Goal: Task Accomplishment & Management: Complete application form

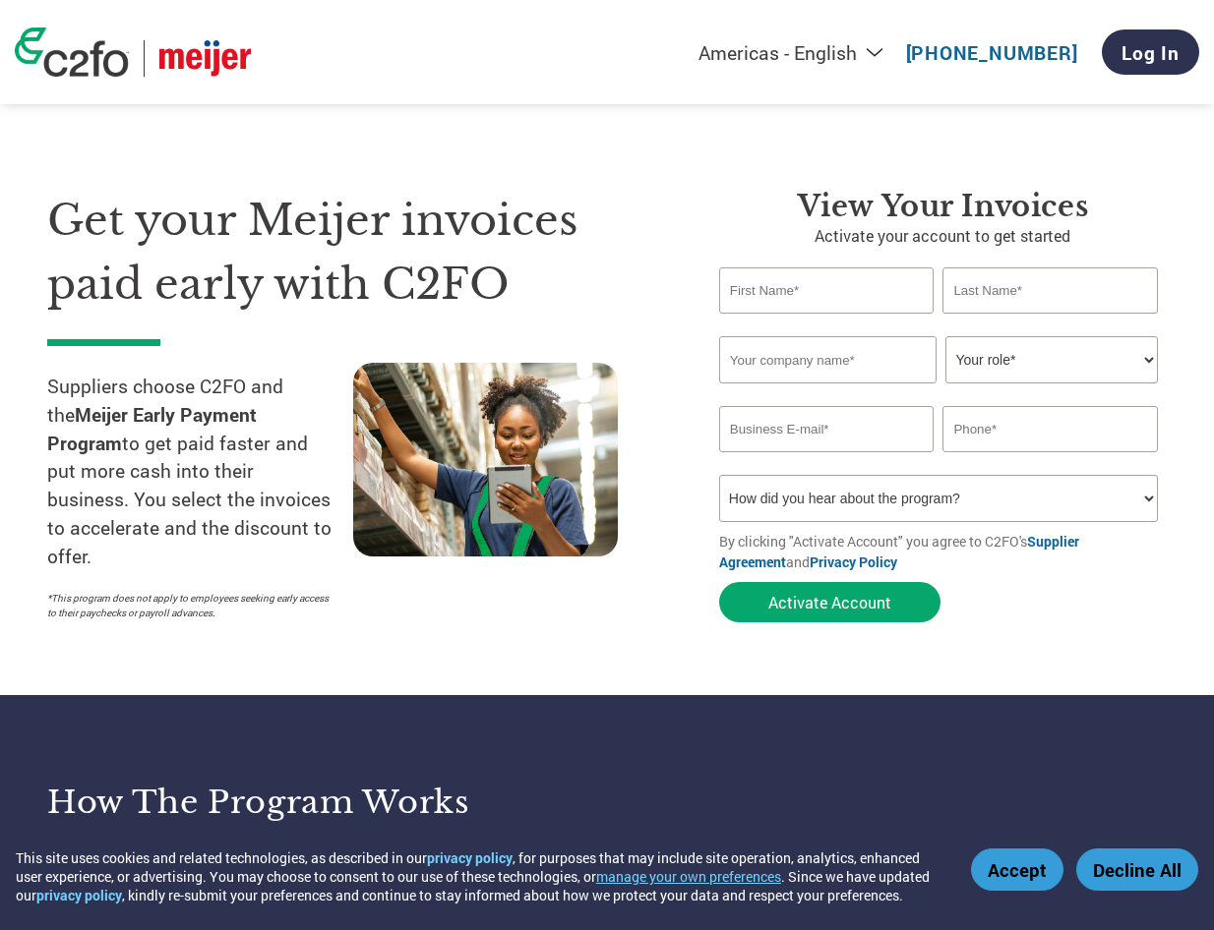
click at [1146, 502] on select "How did you hear about the program? Received a letter Email Social Media Online…" at bounding box center [938, 498] width 439 height 47
select select "Email"
click at [719, 475] on select "How did you hear about the program? Received a letter Email Social Media Online…" at bounding box center [938, 498] width 439 height 47
click at [774, 295] on input "text" at bounding box center [826, 290] width 215 height 46
type input "[PERSON_NAME]"
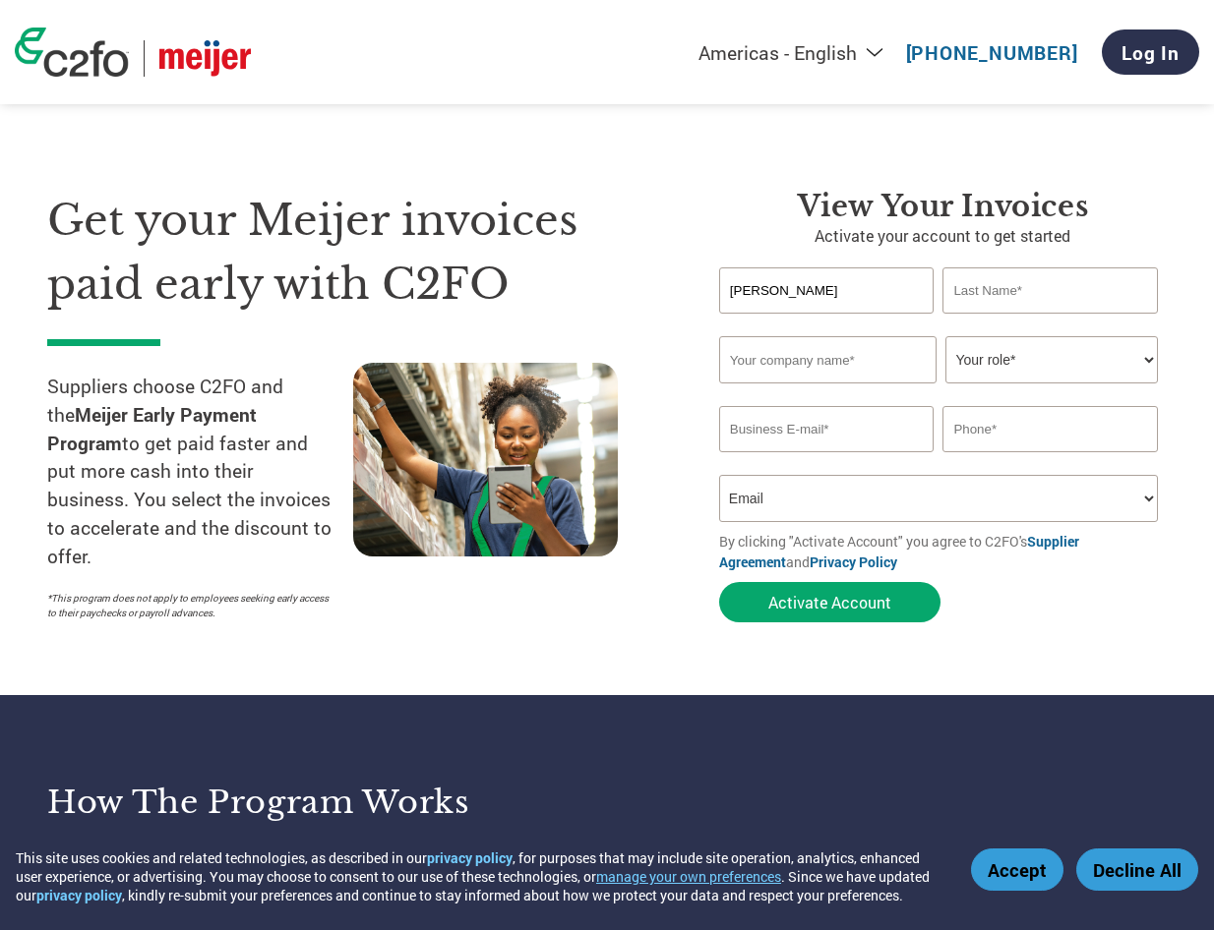
type input "Matechi"
type input "[EMAIL_ADDRESS][DOMAIN_NAME]"
type input "6317459862"
click at [1138, 366] on select "Your role* CFO Controller Credit Manager Finance Director Treasurer CEO Preside…" at bounding box center [1050, 359] width 211 height 47
select select "ACCOUNTS_RECEIVABLE"
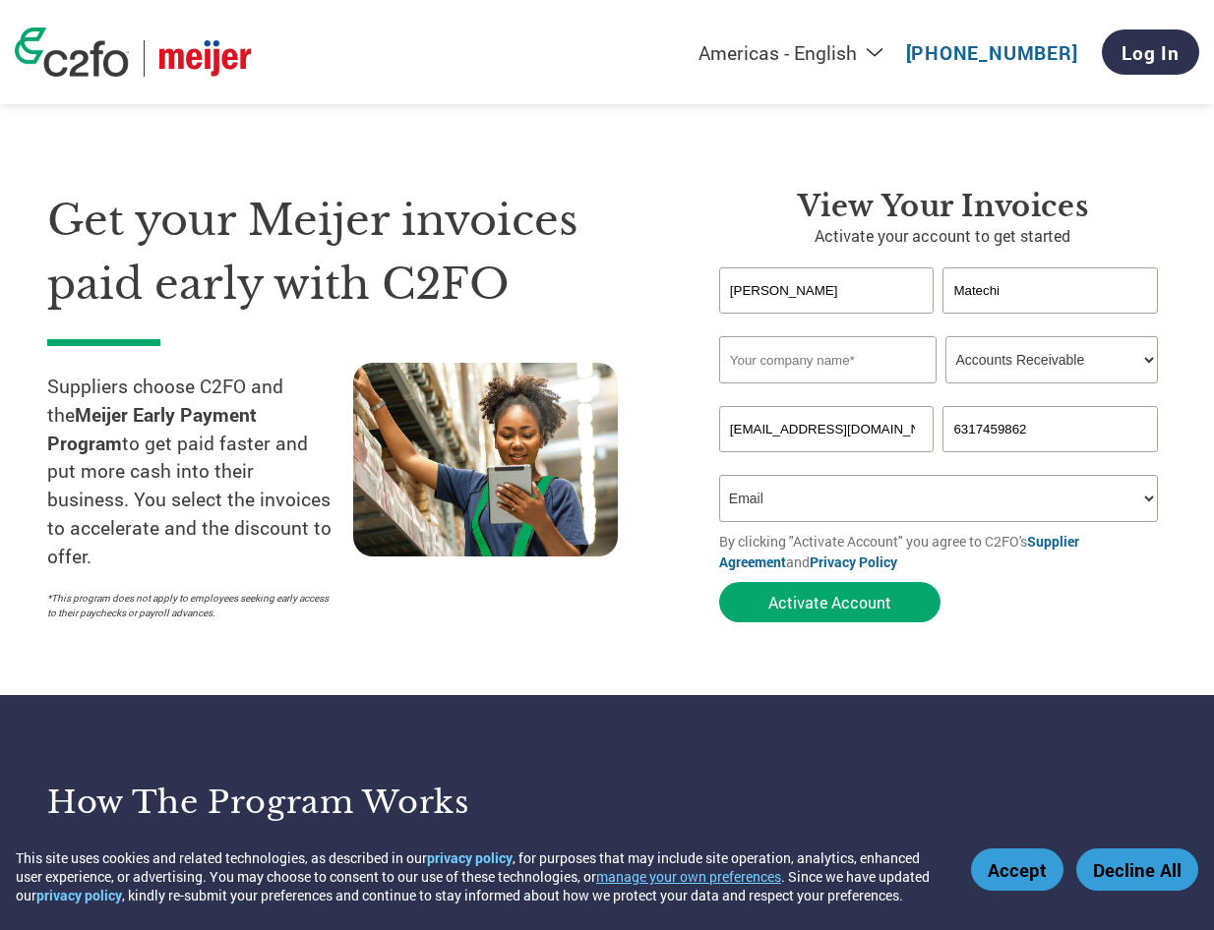
click at [945, 336] on select "Your role* CFO Controller Credit Manager Finance Director Treasurer CEO Preside…" at bounding box center [1050, 359] width 211 height 47
click at [843, 375] on input "text" at bounding box center [828, 359] width 218 height 47
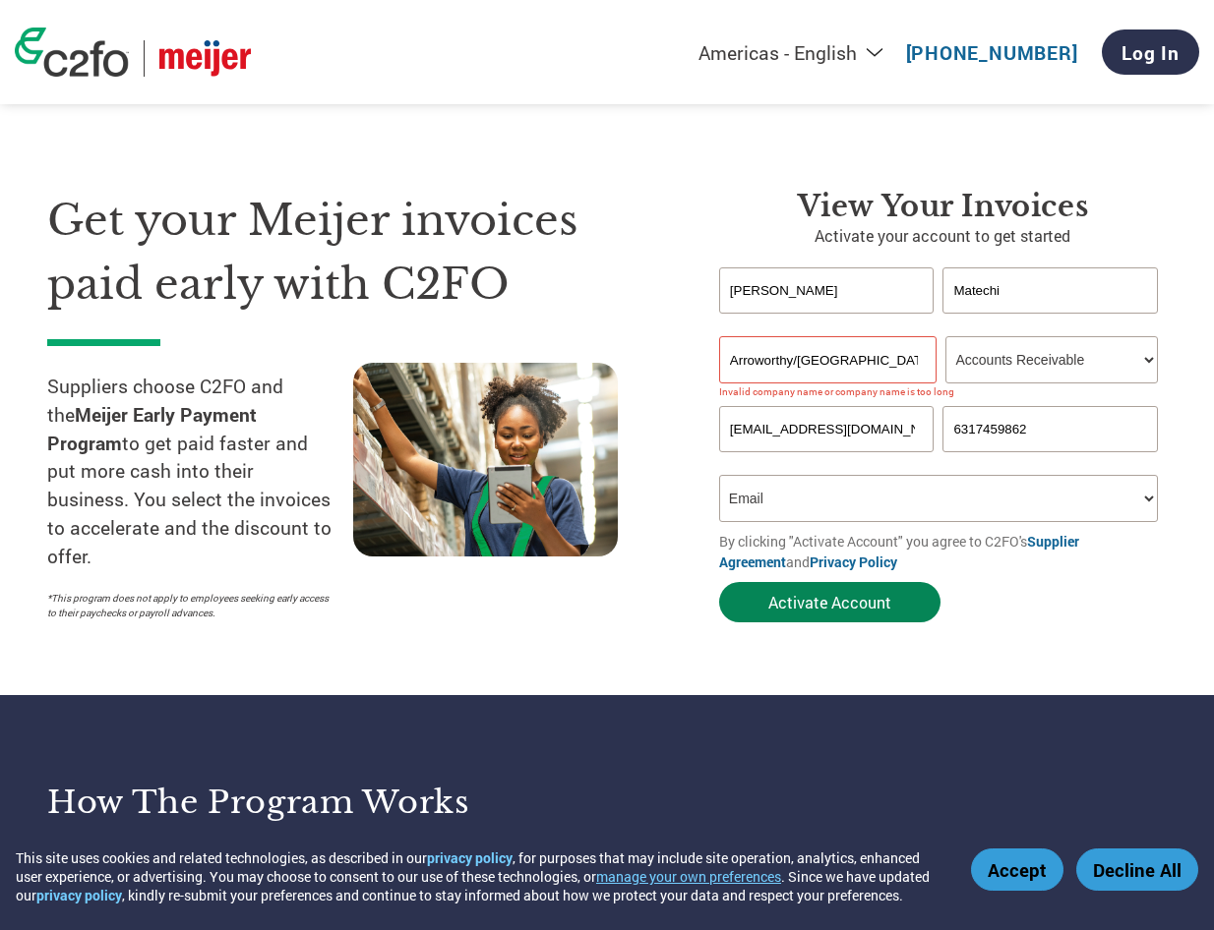
click at [880, 604] on button "Activate Account" at bounding box center [829, 602] width 221 height 40
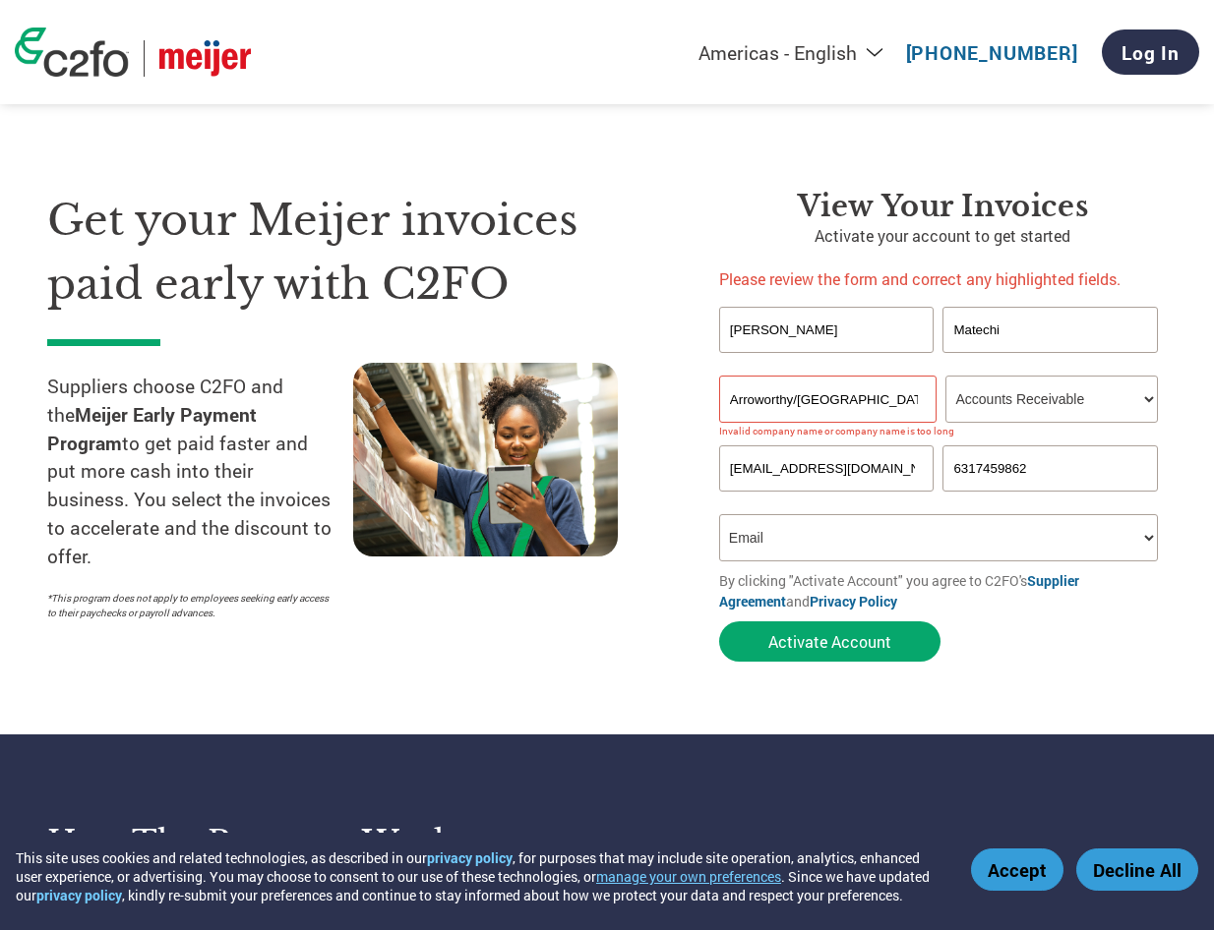
drag, startPoint x: 845, startPoint y: 395, endPoint x: 448, endPoint y: 344, distance: 399.6
click at [500, 353] on div "Get your Meijer invoices paid early with C2FO Suppliers choose C2FO and the Mei…" at bounding box center [606, 391] width 1119 height 562
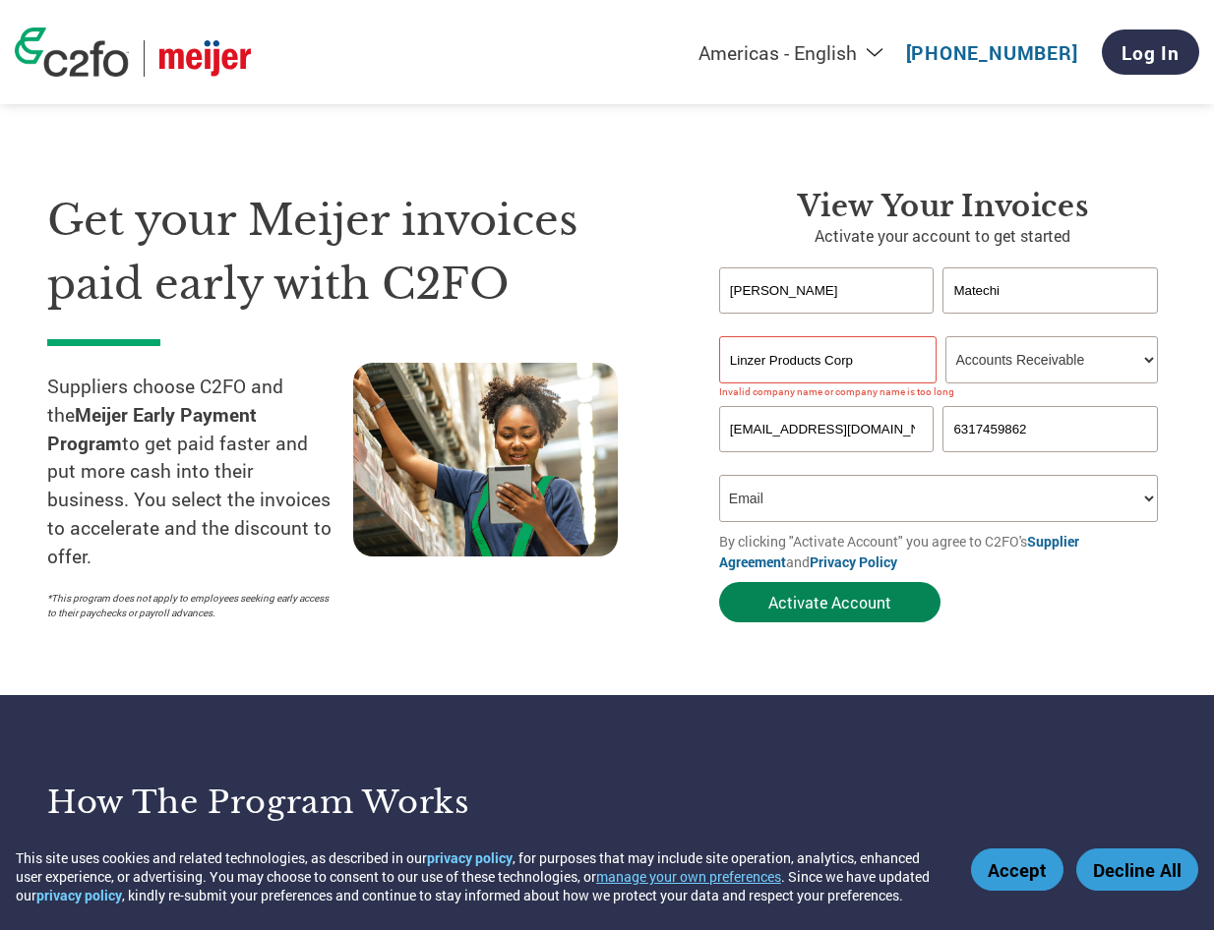
type input "Linzer Products Corp"
click at [876, 599] on button "Activate Account" at bounding box center [829, 602] width 221 height 40
